Goal: Task Accomplishment & Management: Manage account settings

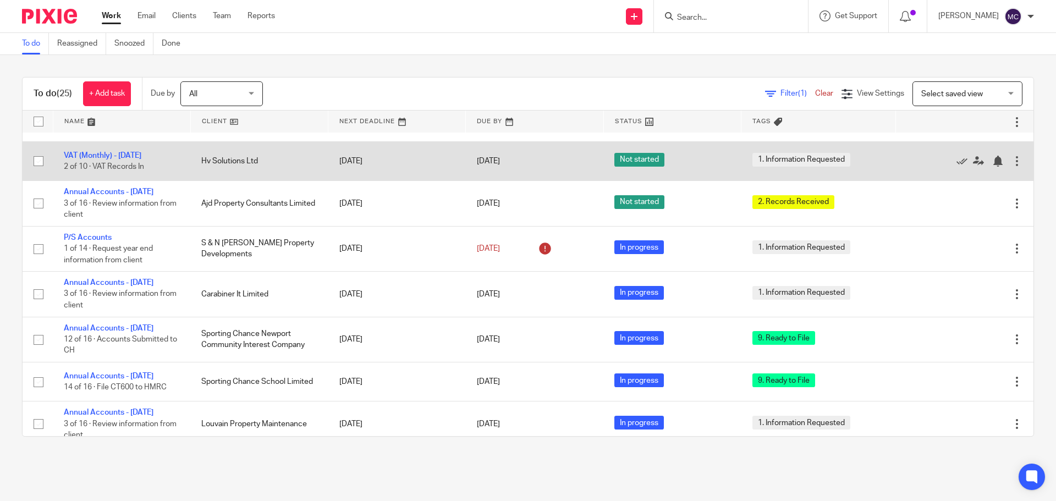
scroll to position [110, 0]
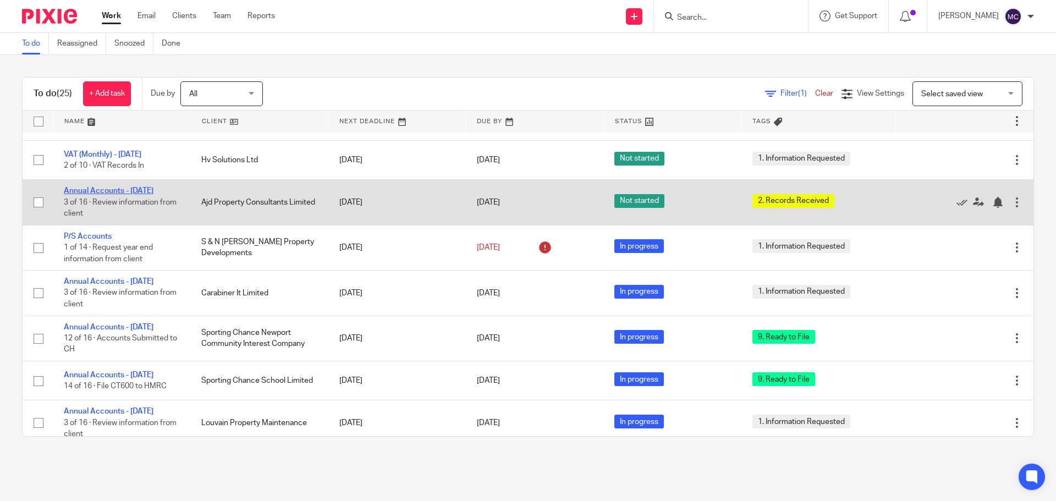
click at [73, 191] on link "Annual Accounts - [DATE]" at bounding box center [109, 191] width 90 height 8
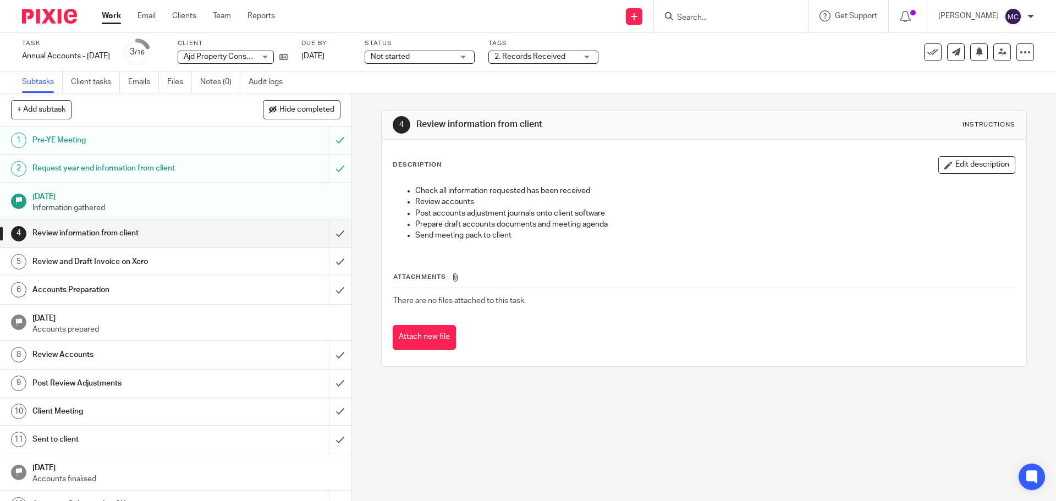
click at [598, 56] on div "2. Records Received" at bounding box center [543, 57] width 110 height 13
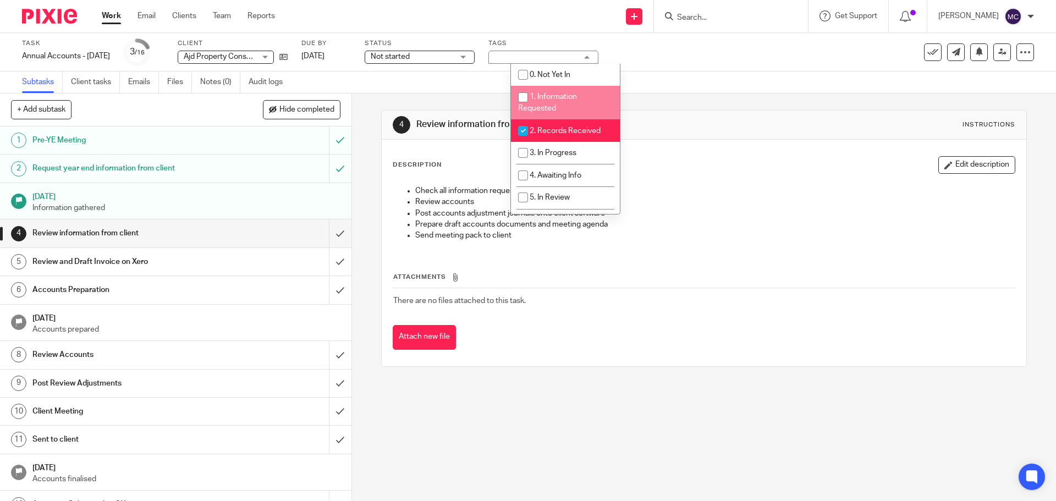
click at [530, 98] on input "checkbox" at bounding box center [523, 97] width 21 height 21
checkbox input "true"
click at [527, 129] on input "checkbox" at bounding box center [523, 130] width 21 height 21
checkbox input "false"
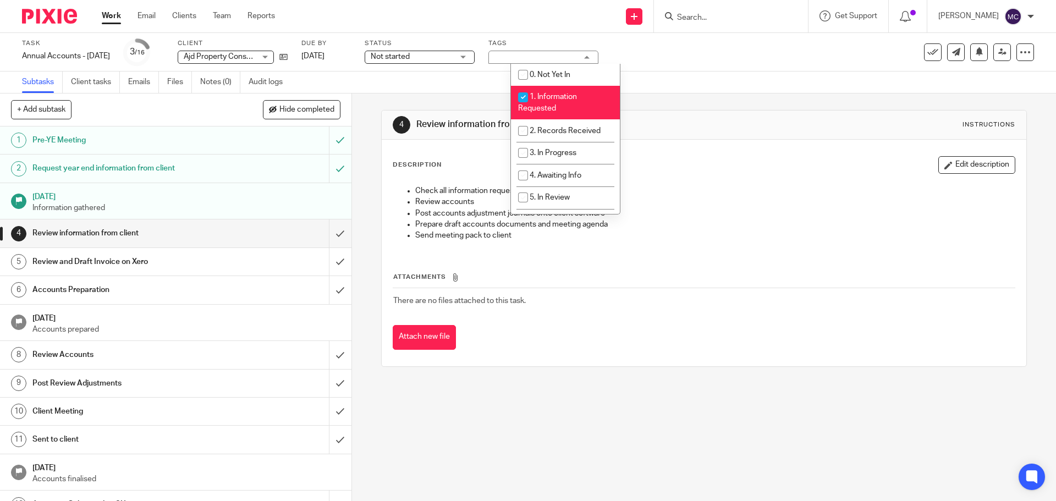
click at [107, 15] on link "Work" at bounding box center [111, 15] width 19 height 11
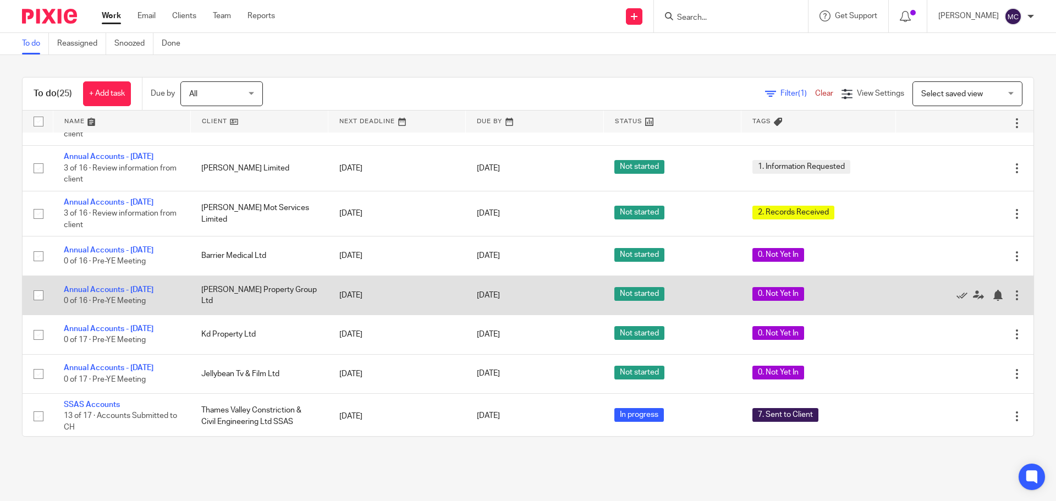
scroll to position [744, 0]
